Goal: Information Seeking & Learning: Learn about a topic

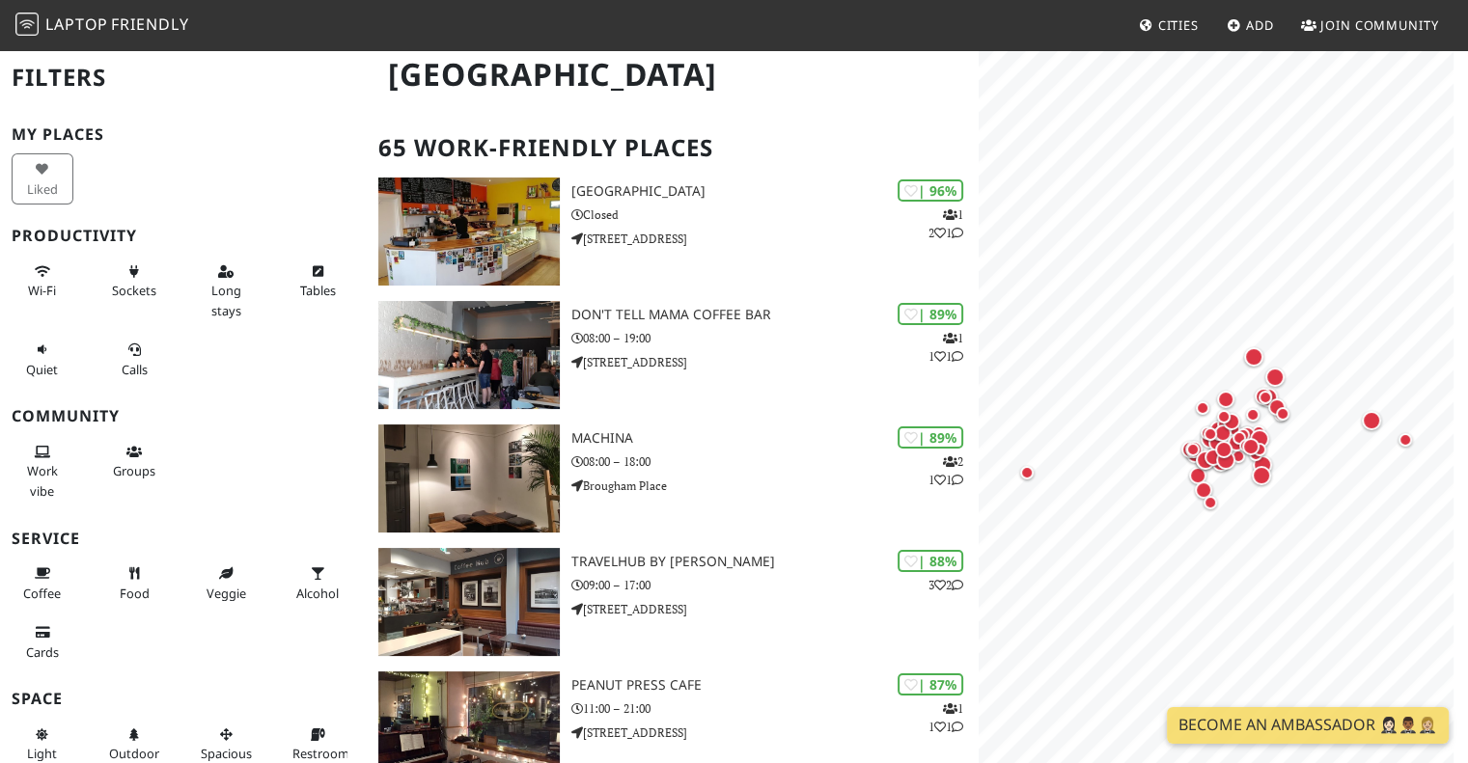
scroll to position [111, 0]
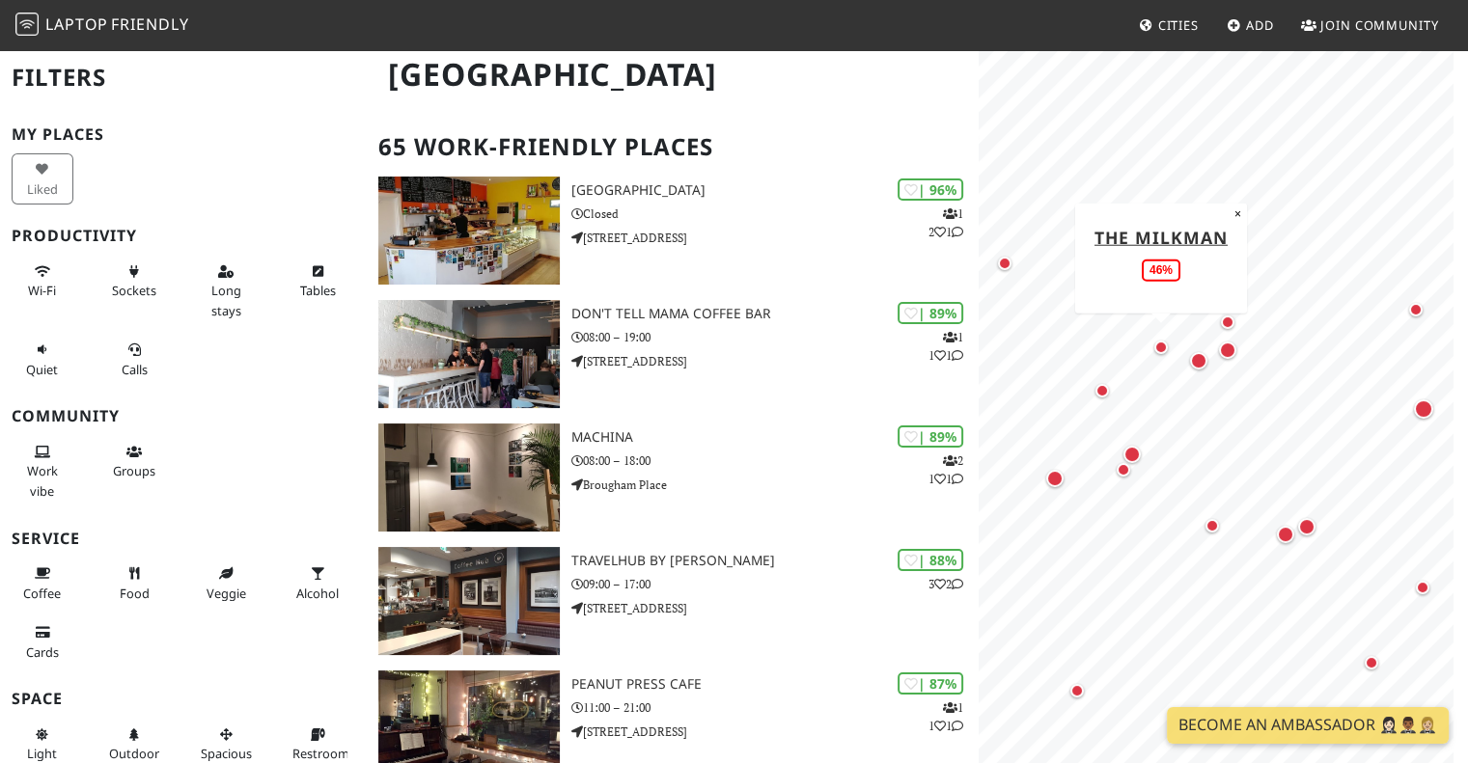
click at [1159, 348] on div "Map marker" at bounding box center [1161, 348] width 14 height 14
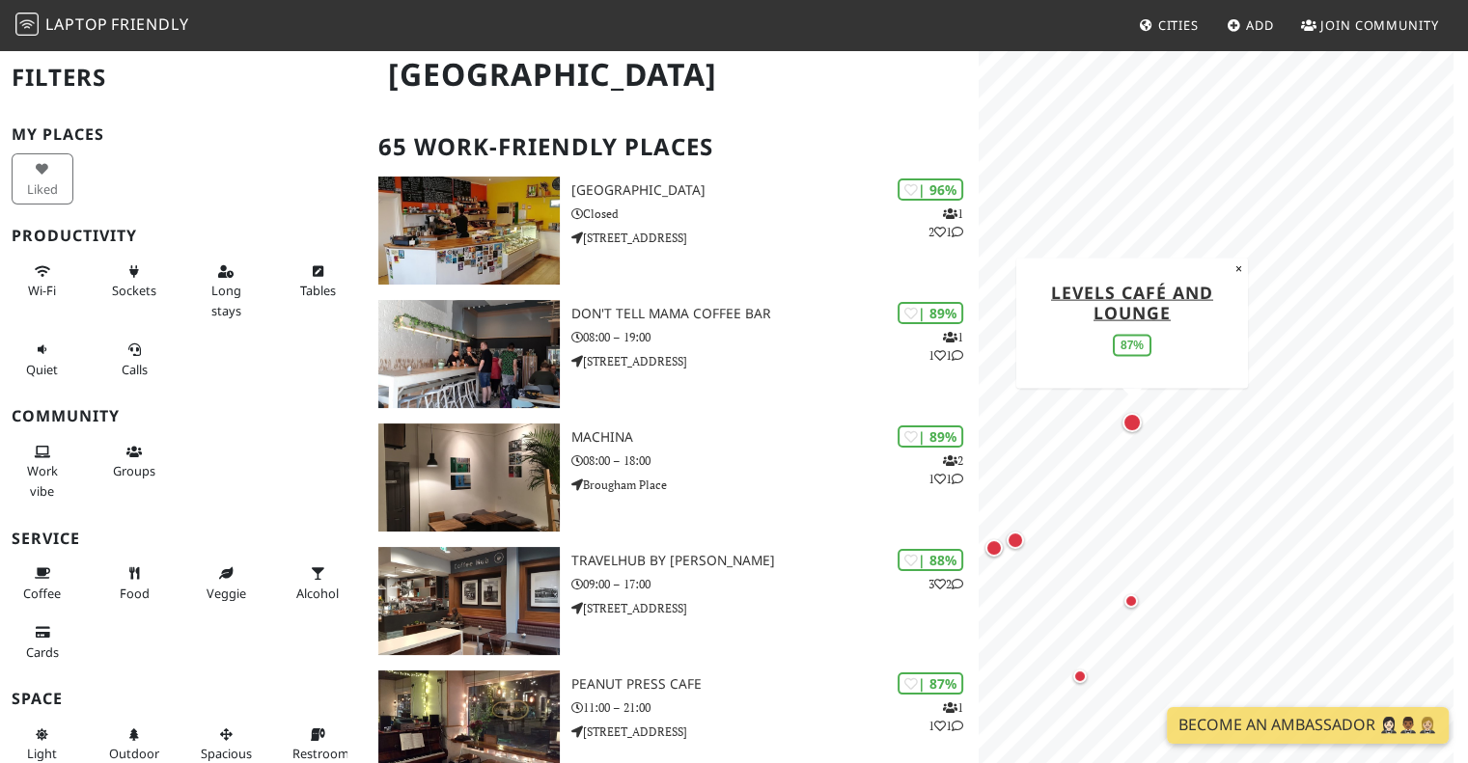
click at [1133, 428] on div "Map marker" at bounding box center [1131, 422] width 19 height 19
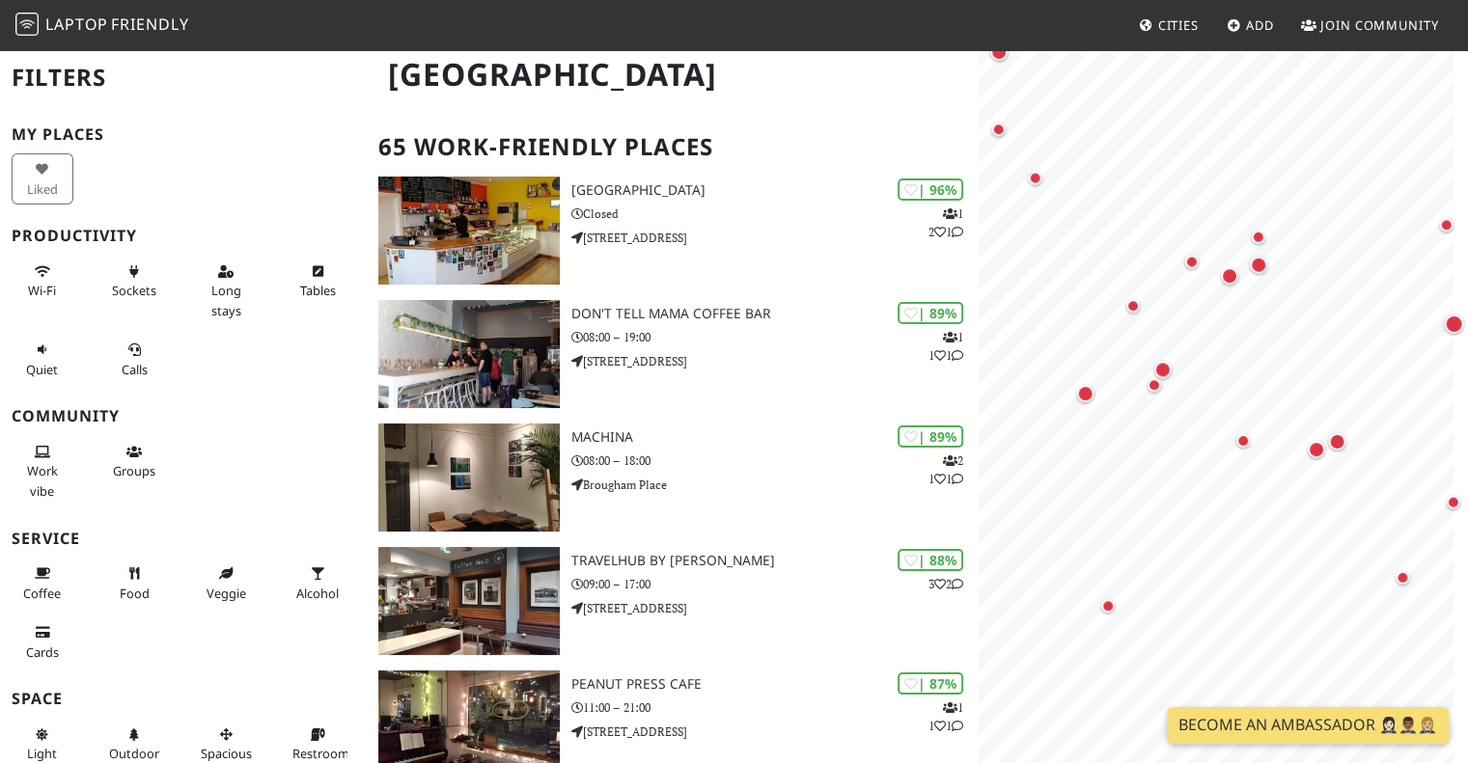
click at [1467, 393] on html "Laptop Friendly Cities Add Join Community [GEOGRAPHIC_DATA] Filters My Places L…" at bounding box center [734, 270] width 1468 height 763
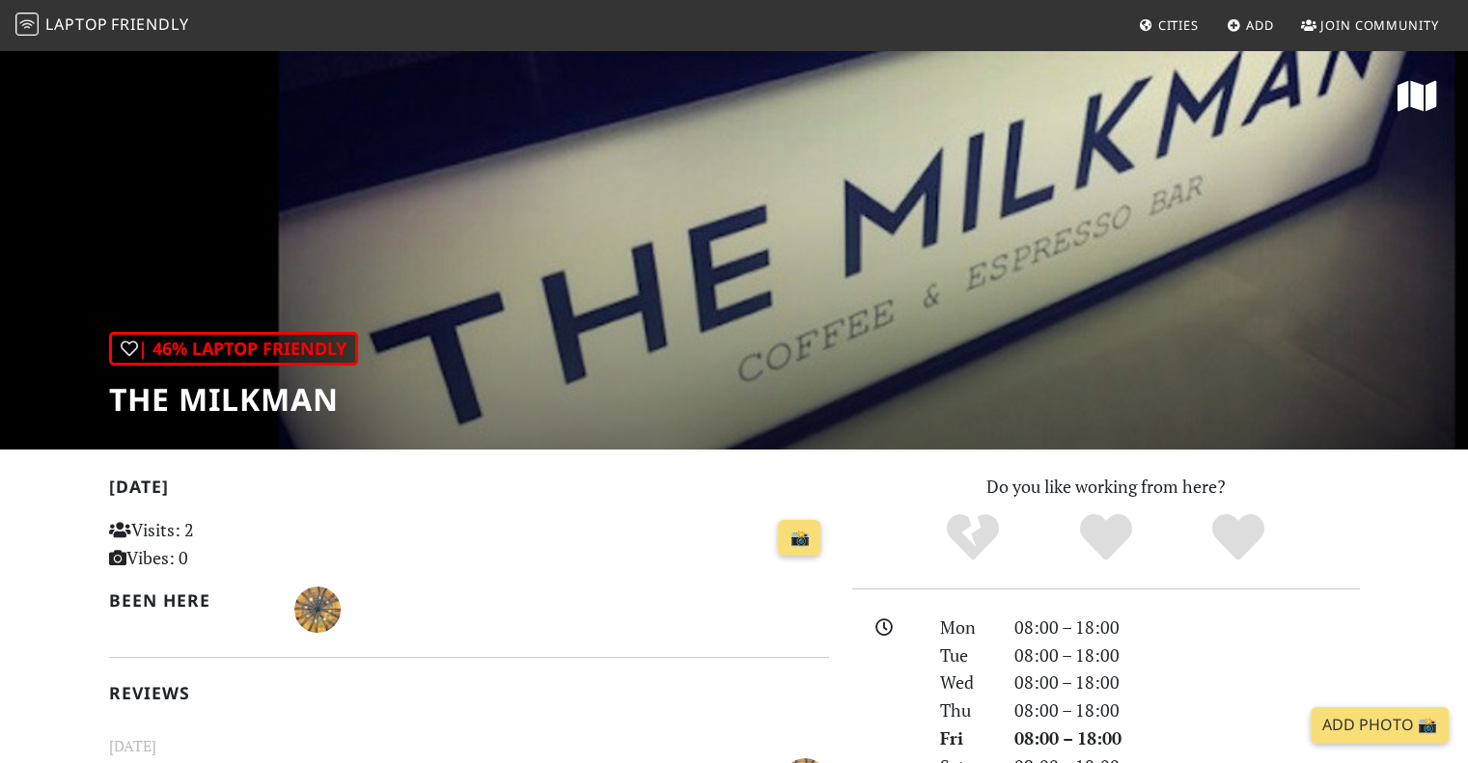
scroll to position [127, 0]
